Goal: Find contact information: Find contact information

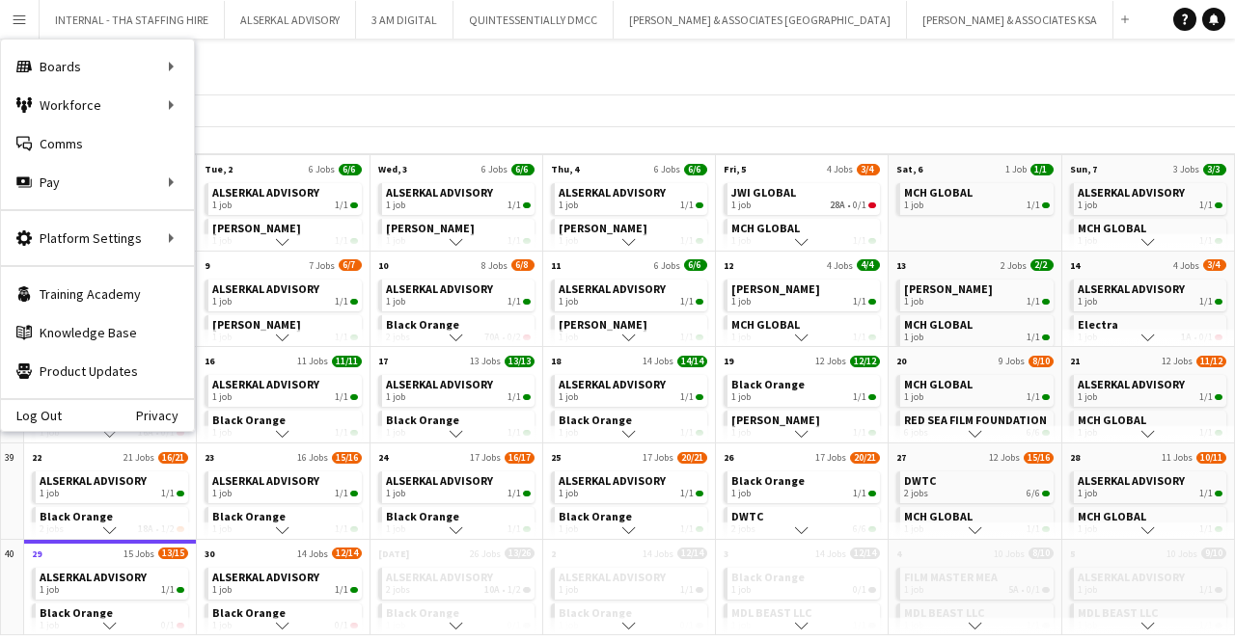
scroll to position [164, 0]
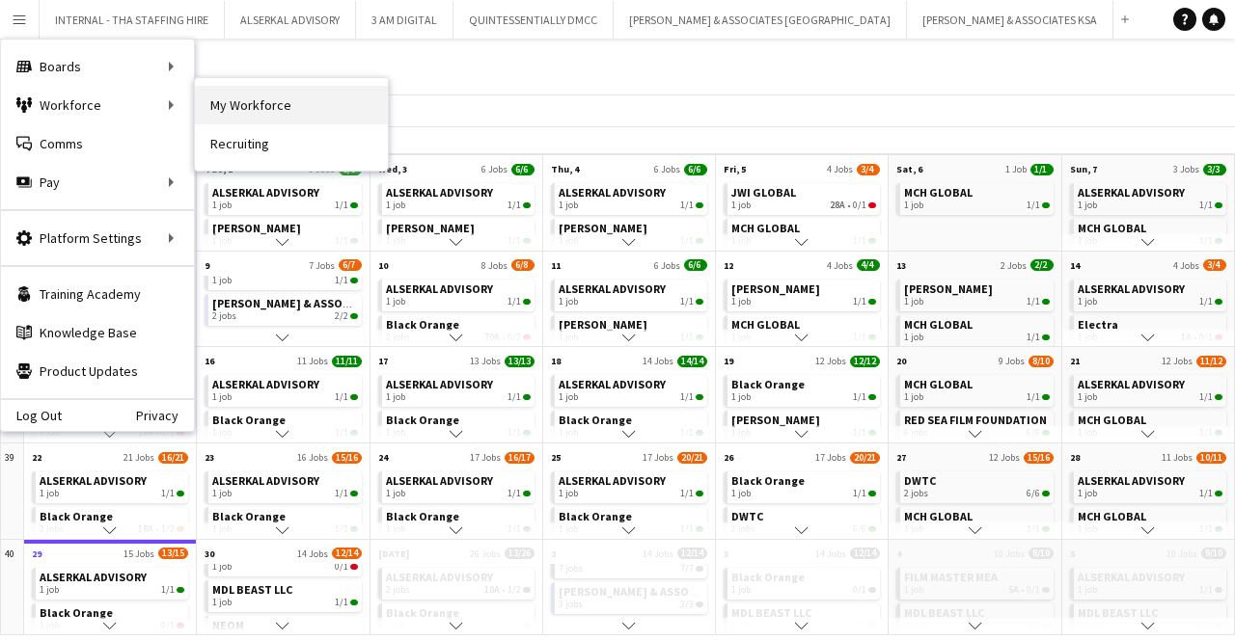
click at [260, 103] on link "My Workforce" at bounding box center [291, 105] width 193 height 39
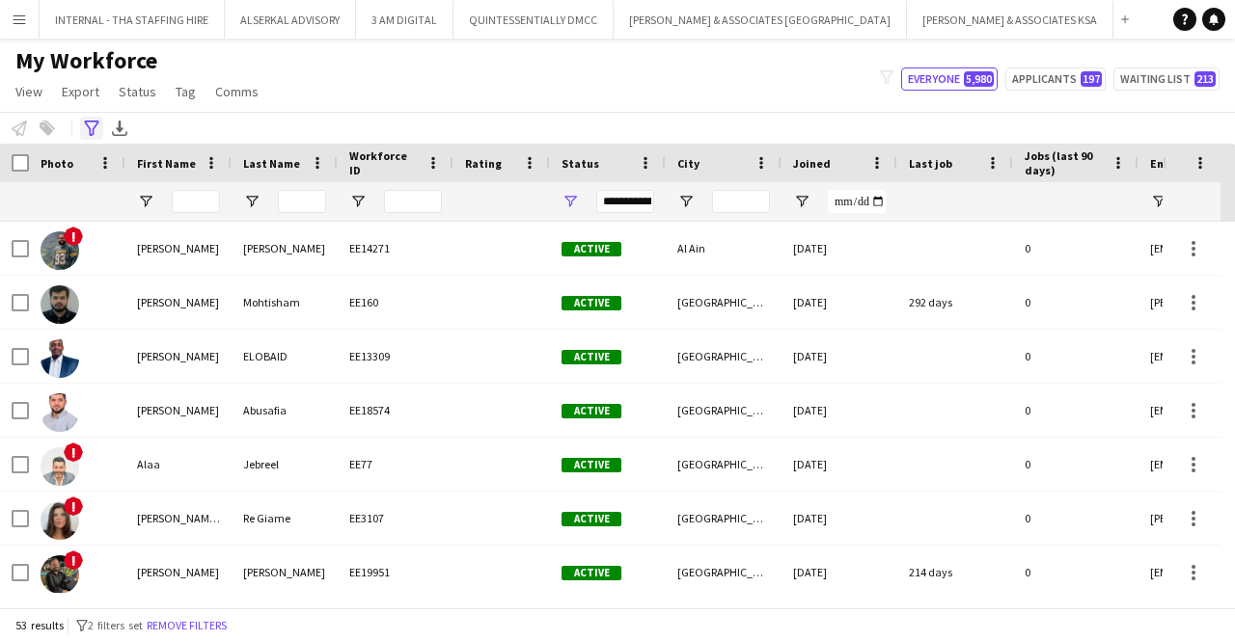
click at [97, 121] on icon "Advanced filters" at bounding box center [91, 128] width 15 height 15
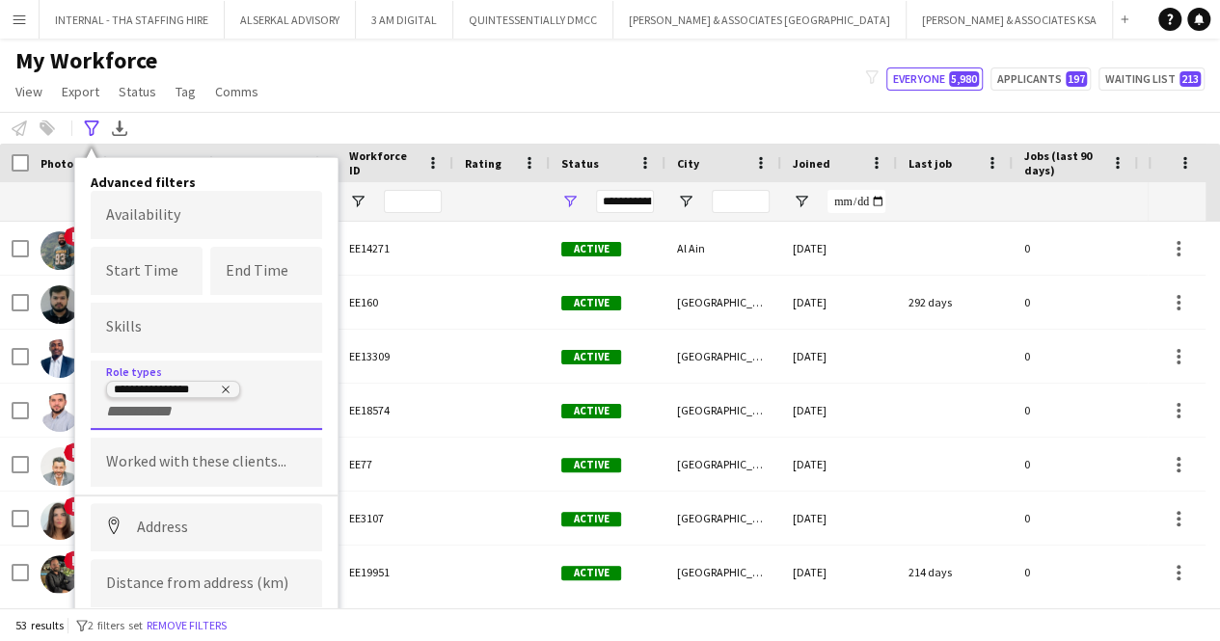
click at [226, 385] on icon "Remove tag" at bounding box center [226, 390] width 12 height 12
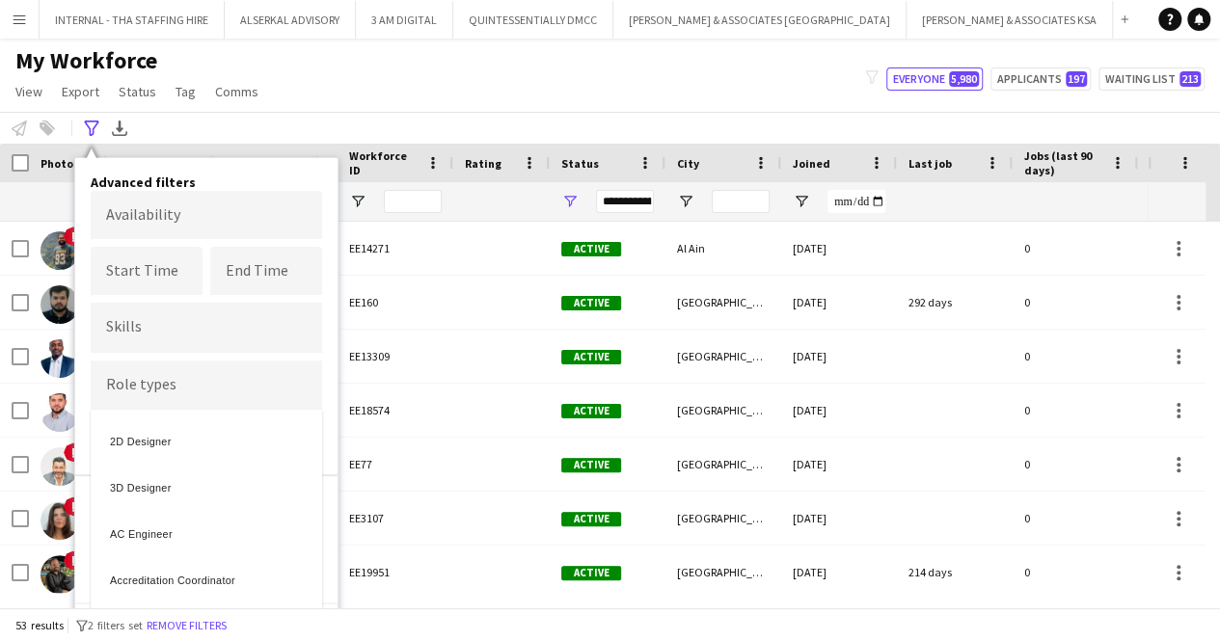
click at [210, 391] on div at bounding box center [610, 320] width 1220 height 641
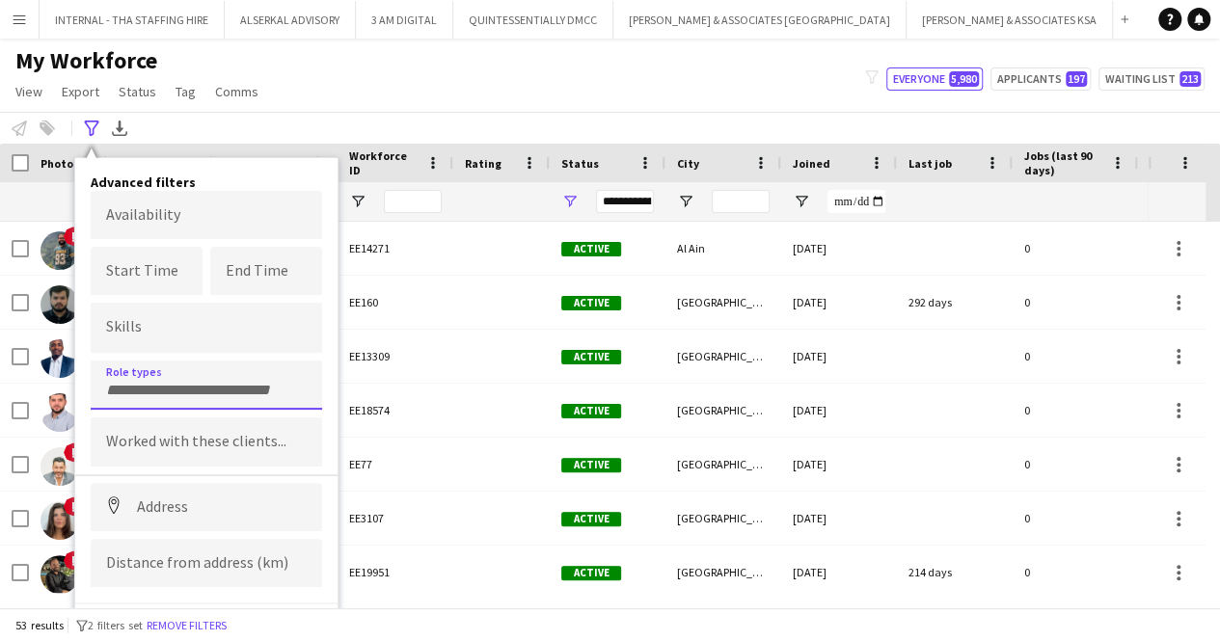
click at [199, 393] on div at bounding box center [207, 385] width 232 height 49
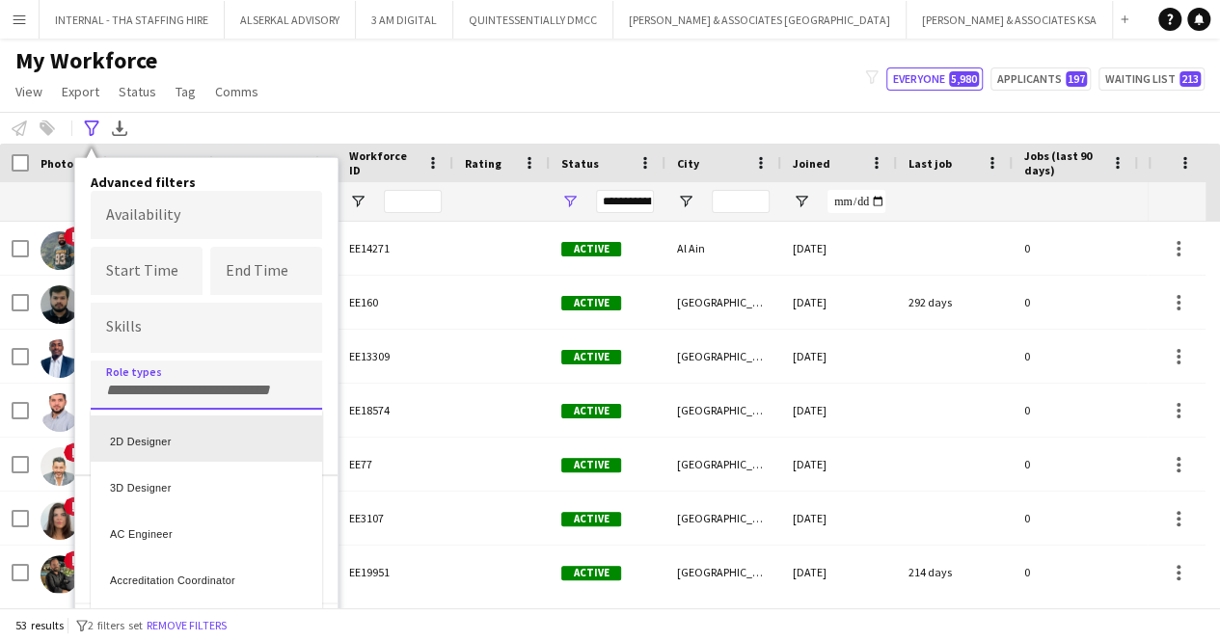
click at [183, 391] on div at bounding box center [610, 320] width 1220 height 641
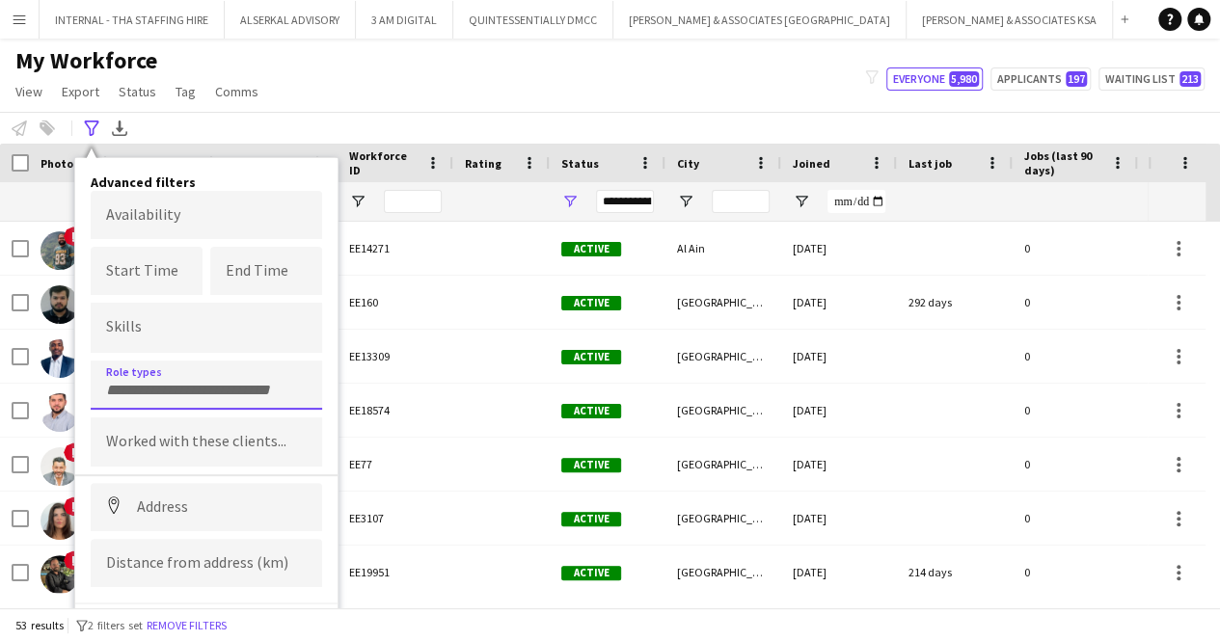
click at [170, 391] on input "Type to search role types..." at bounding box center [206, 390] width 201 height 17
type input "****"
click at [185, 437] on div "Photographer" at bounding box center [207, 439] width 232 height 46
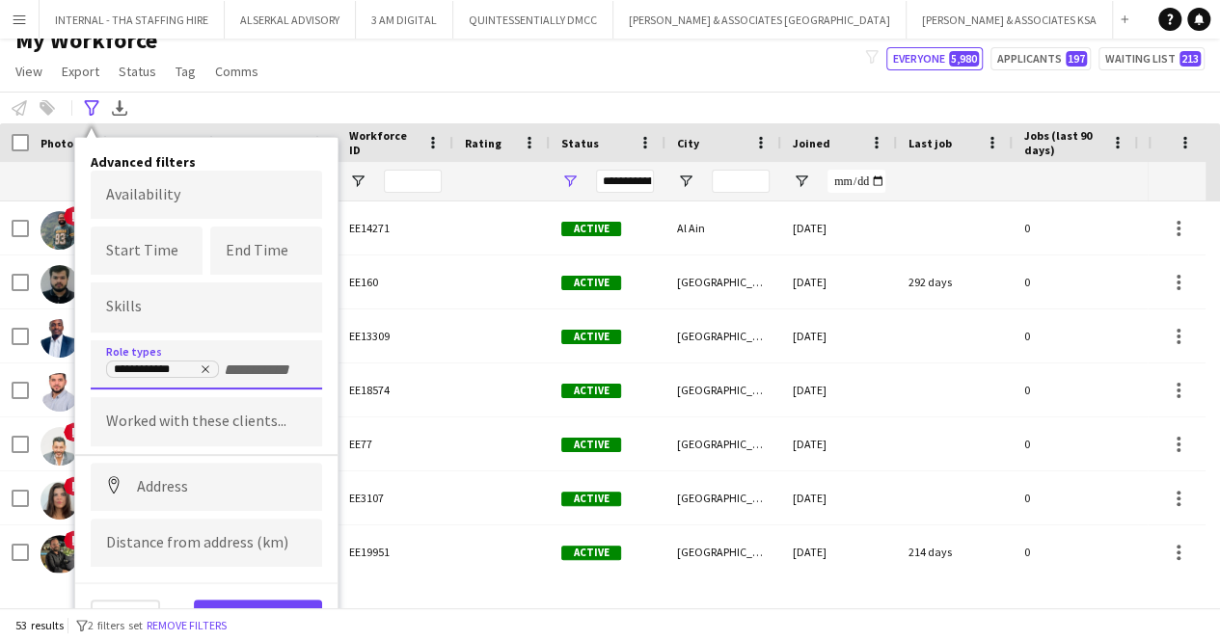
scroll to position [31, 0]
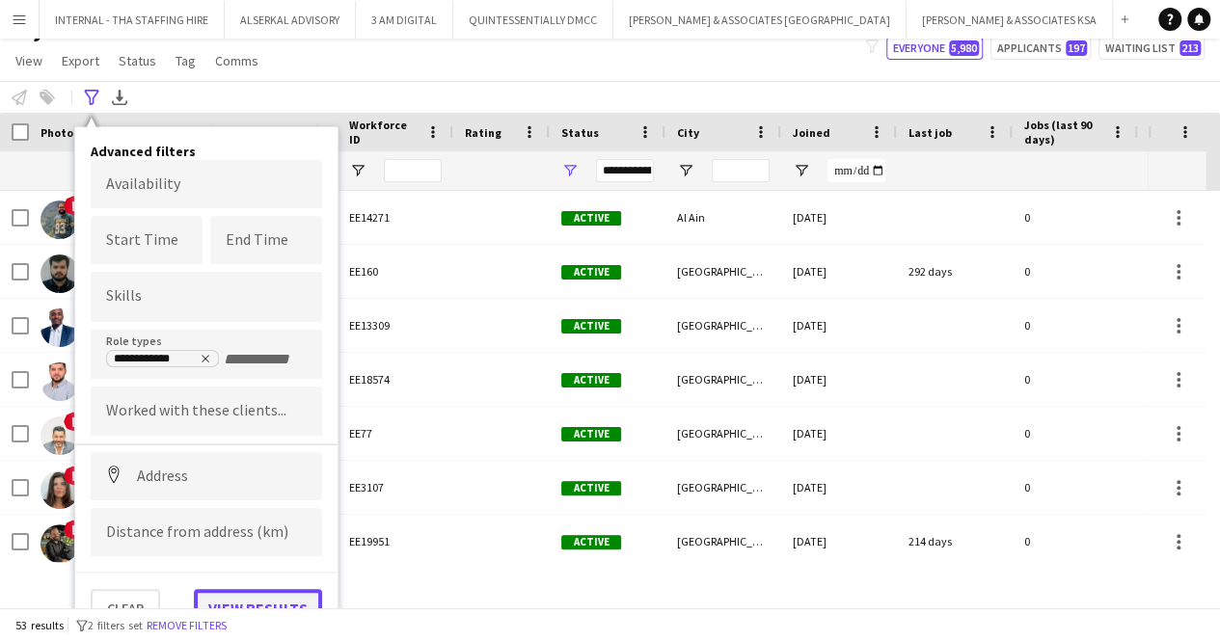
click at [272, 599] on button "View results" at bounding box center [258, 608] width 128 height 39
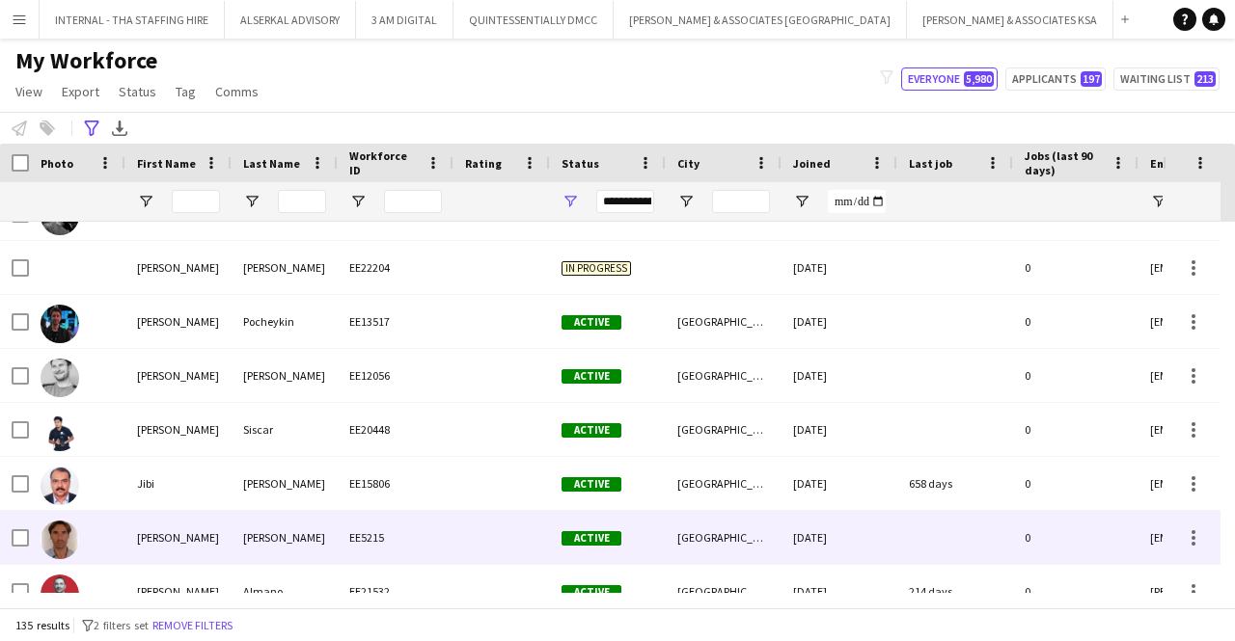
scroll to position [0, 0]
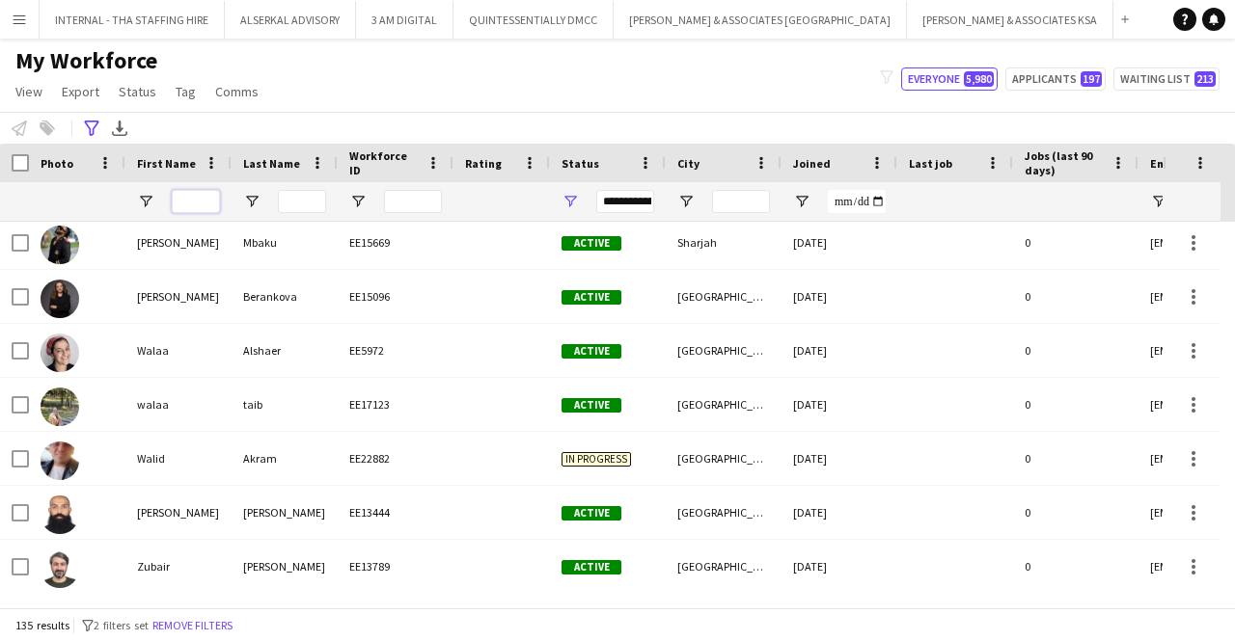
click at [192, 194] on input "First Name Filter Input" at bounding box center [196, 201] width 48 height 23
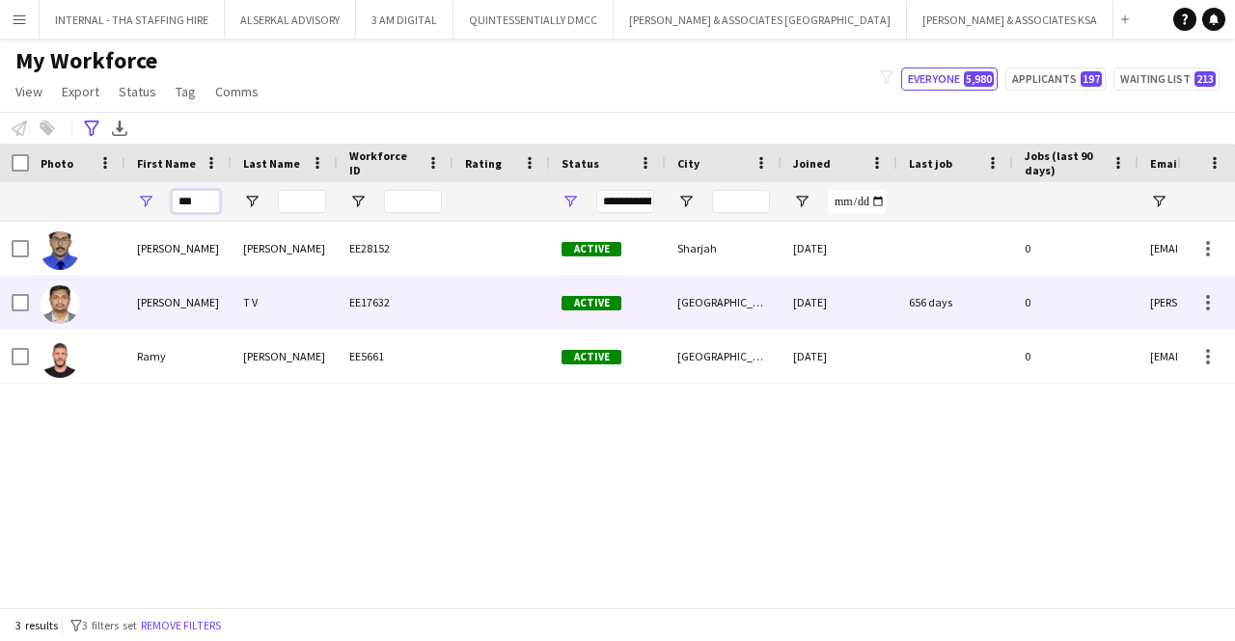
type input "***"
click at [262, 294] on div "T V" at bounding box center [285, 302] width 106 height 53
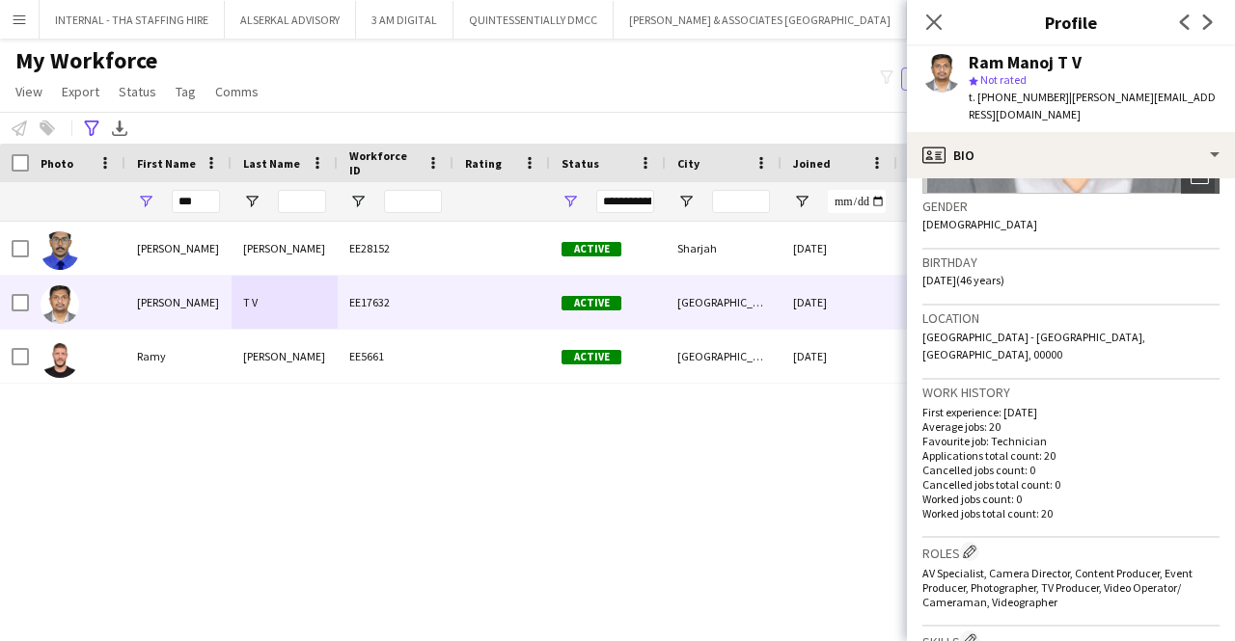
drag, startPoint x: 1052, startPoint y: 93, endPoint x: 976, endPoint y: 94, distance: 76.2
click at [976, 94] on span "t. [PHONE_NUMBER]" at bounding box center [1018, 97] width 100 height 14
copy span "[PHONE_NUMBER]"
